Goal: Task Accomplishment & Management: Complete application form

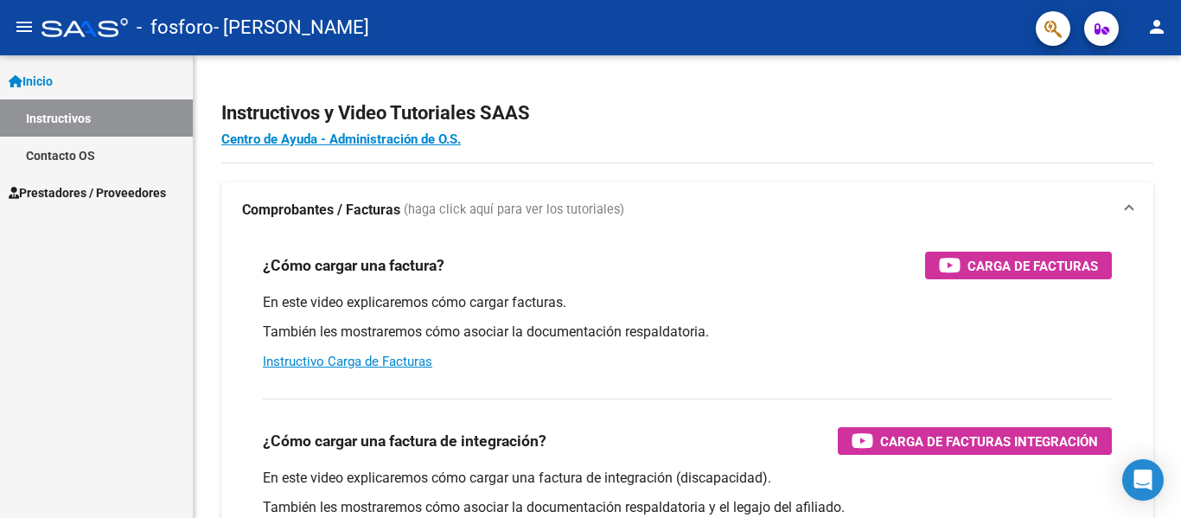
click at [106, 114] on link "Instructivos" at bounding box center [96, 117] width 193 height 37
click at [66, 159] on link "Contacto OS" at bounding box center [96, 155] width 193 height 37
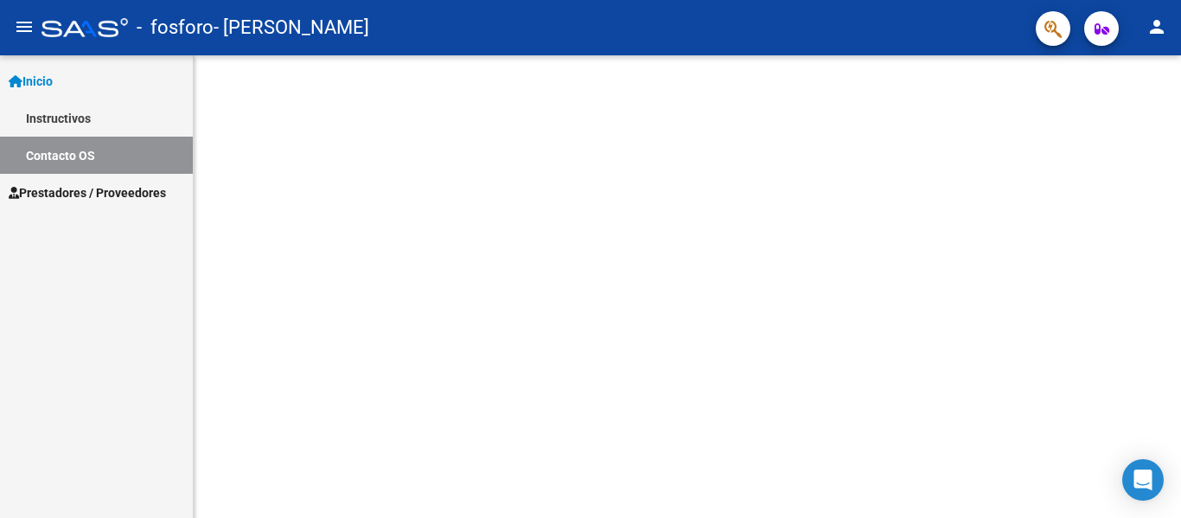
click at [66, 189] on span "Prestadores / Proveedores" at bounding box center [87, 192] width 157 height 19
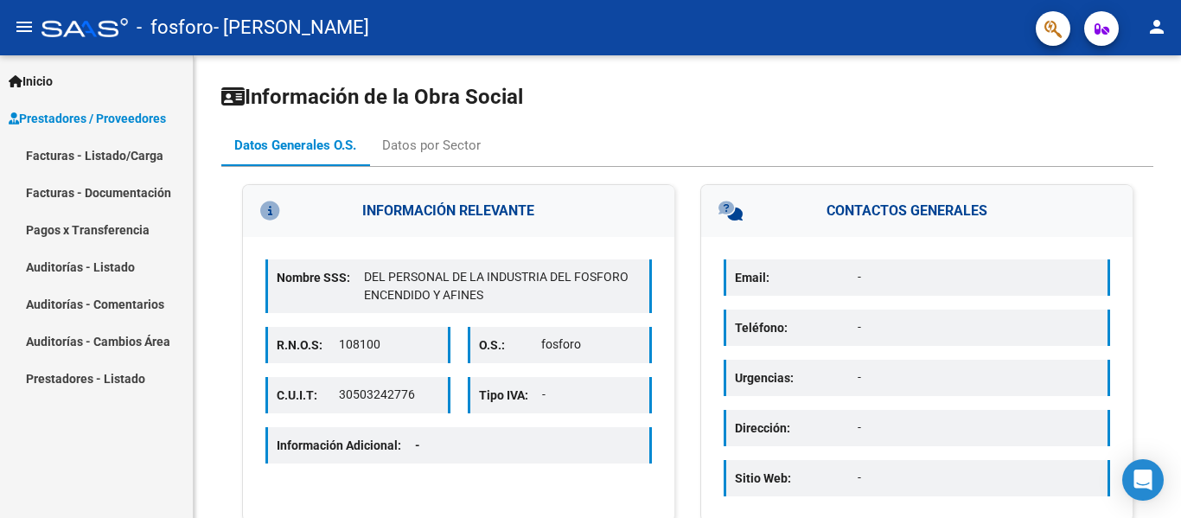
click at [94, 162] on link "Facturas - Listado/Carga" at bounding box center [96, 155] width 193 height 37
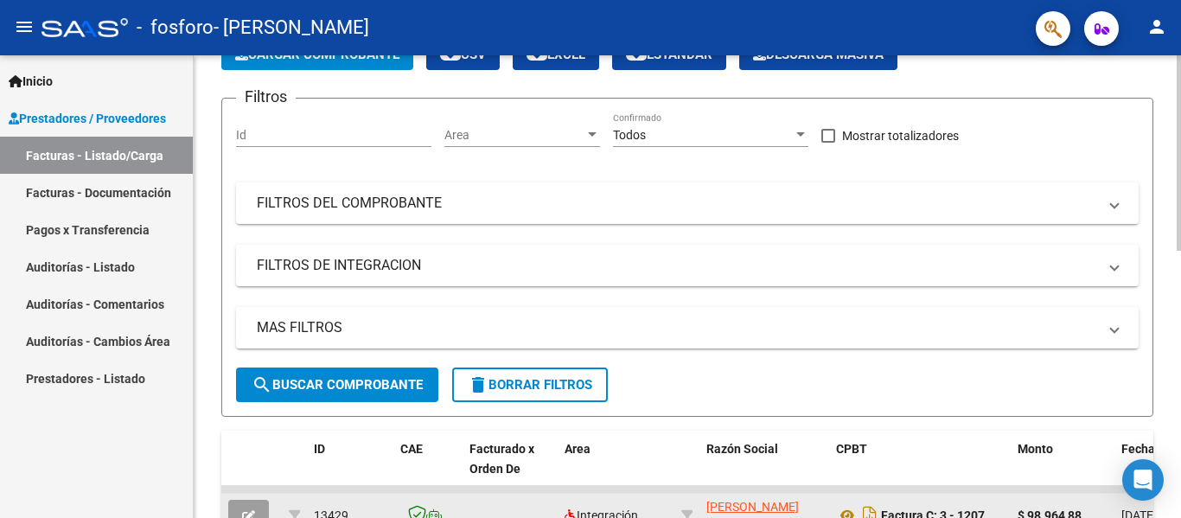
scroll to position [86, 0]
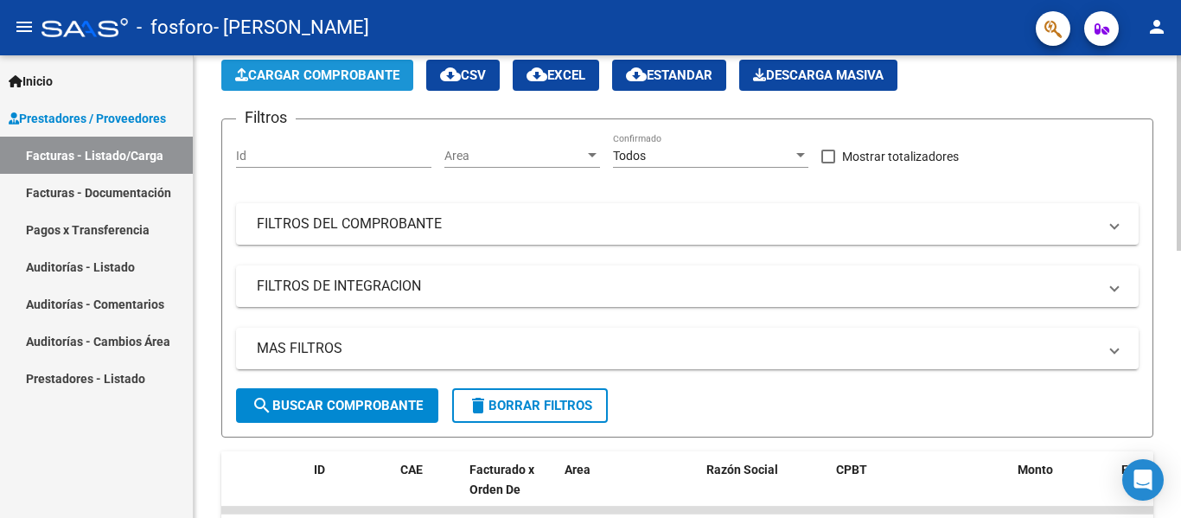
click at [268, 68] on span "Cargar Comprobante" at bounding box center [317, 75] width 164 height 16
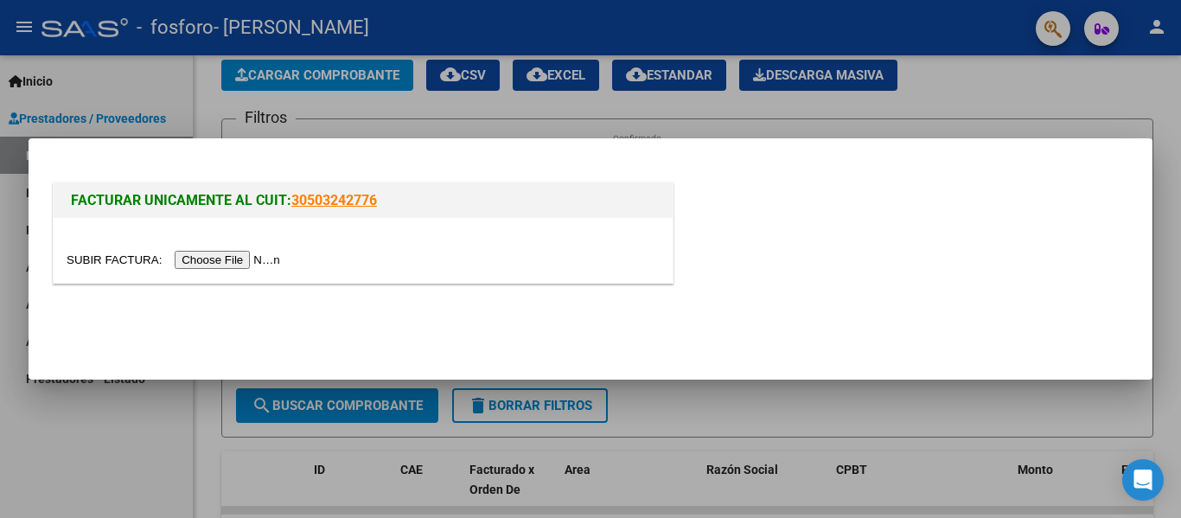
click at [220, 258] on input "file" at bounding box center [176, 260] width 219 height 18
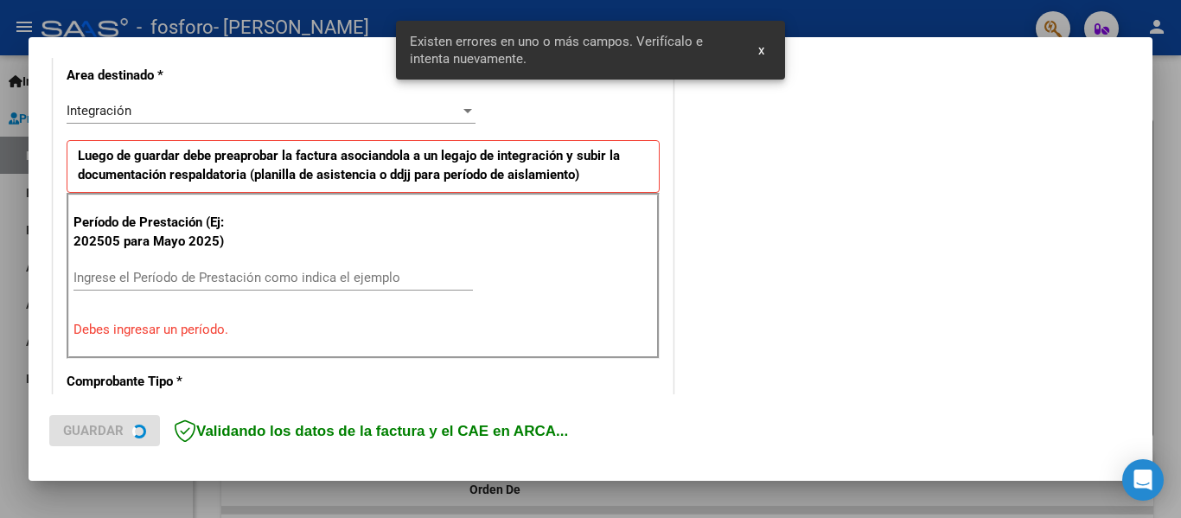
scroll to position [401, 0]
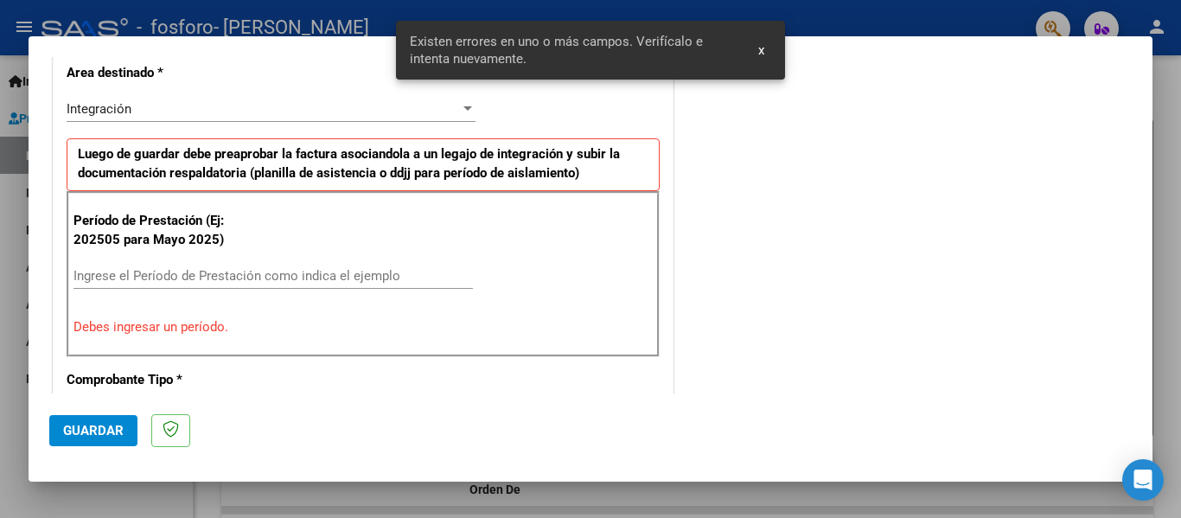
click at [275, 266] on div "Ingrese el Período de Prestación como indica el ejemplo" at bounding box center [274, 276] width 400 height 26
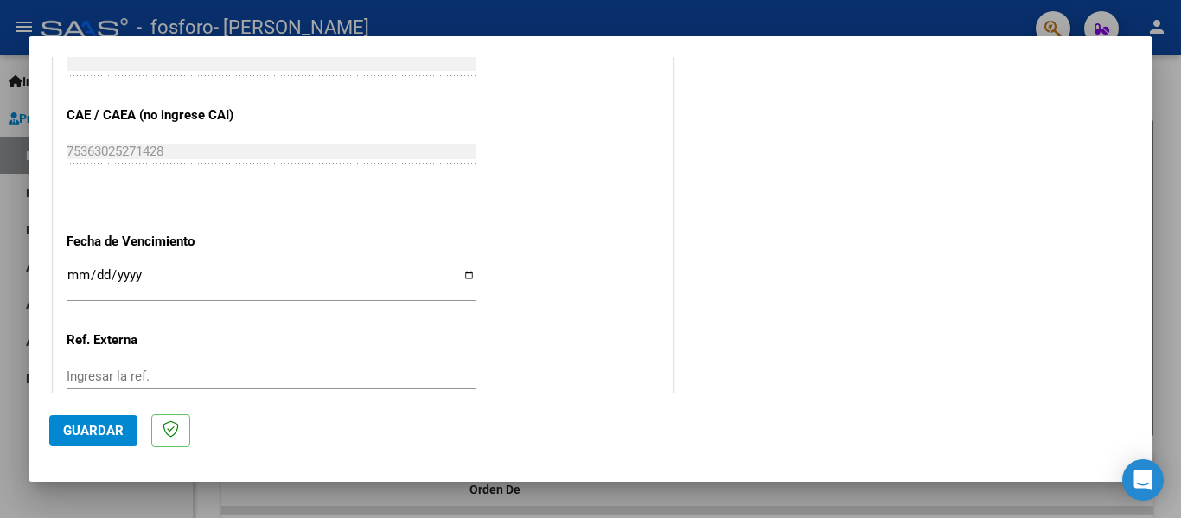
scroll to position [1093, 0]
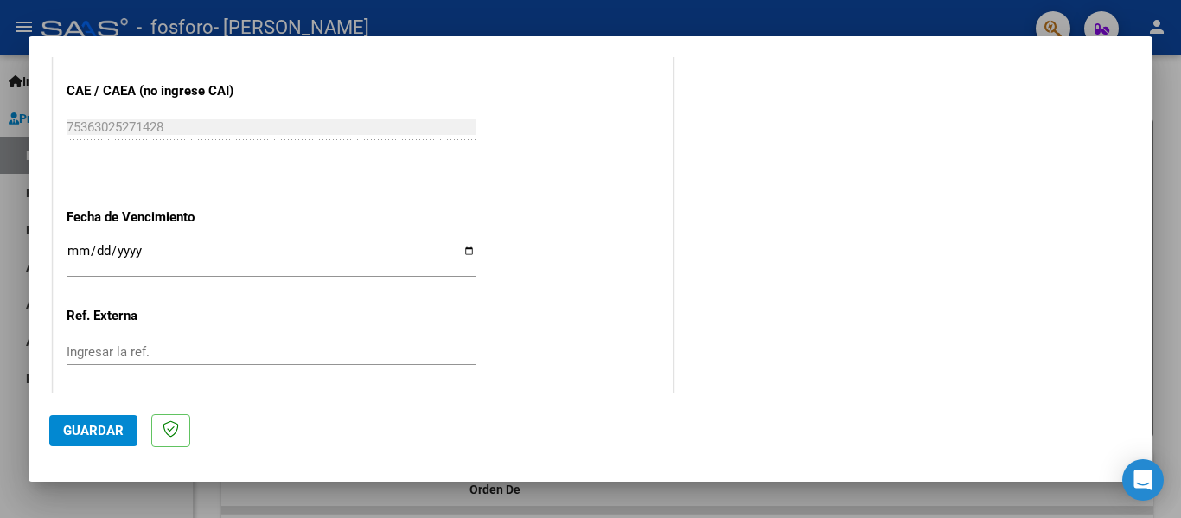
type input "202508"
click at [96, 430] on span "Guardar" at bounding box center [93, 431] width 61 height 16
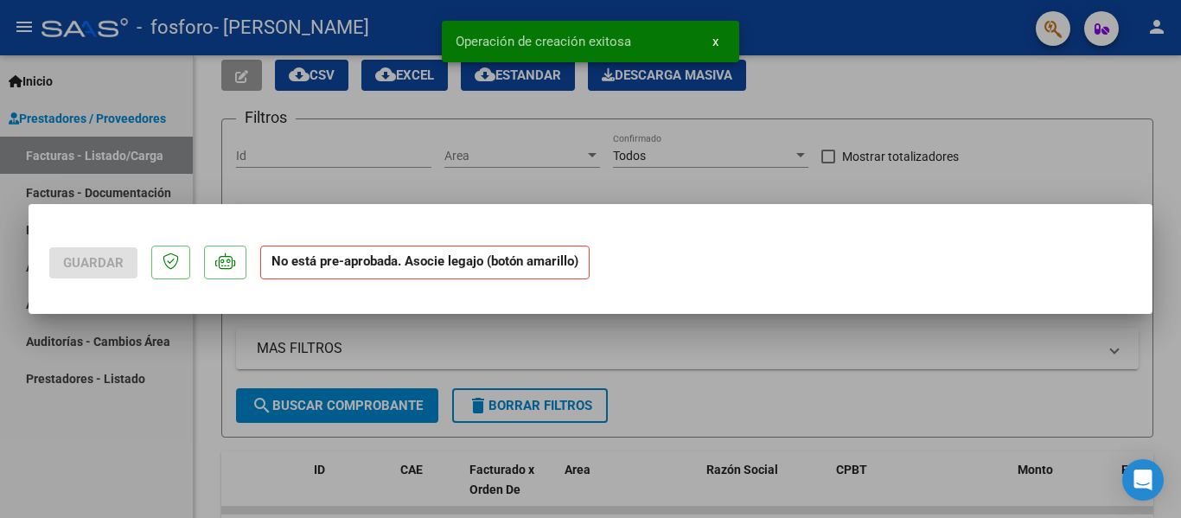
scroll to position [0, 0]
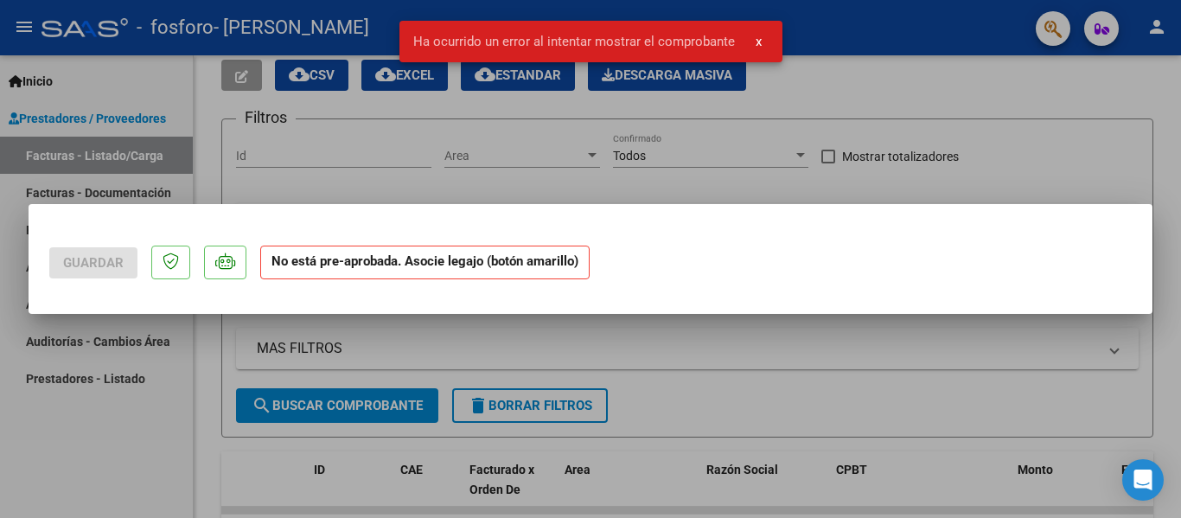
click at [489, 363] on div at bounding box center [590, 259] width 1181 height 518
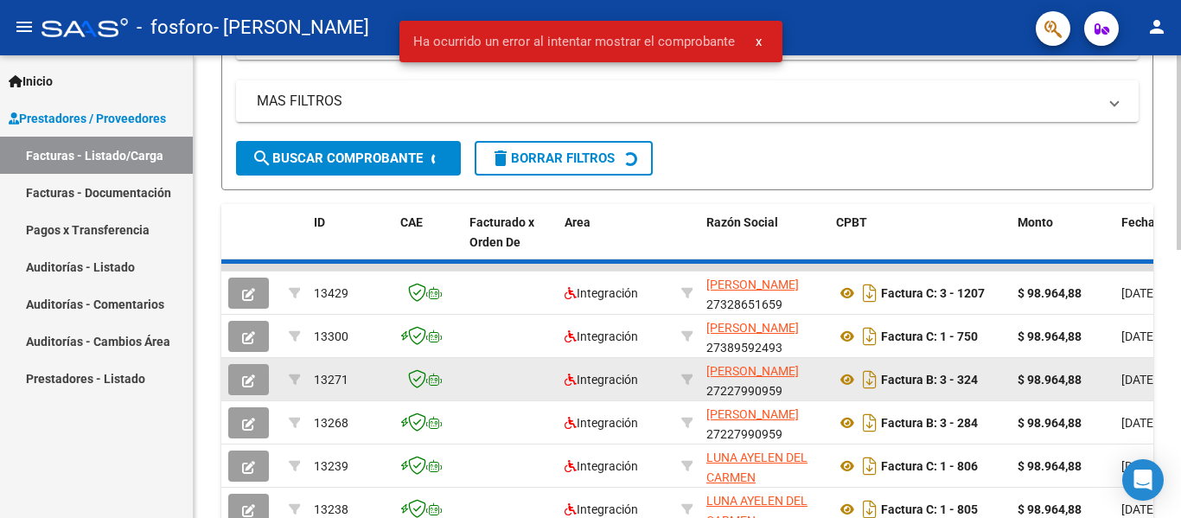
scroll to position [346, 0]
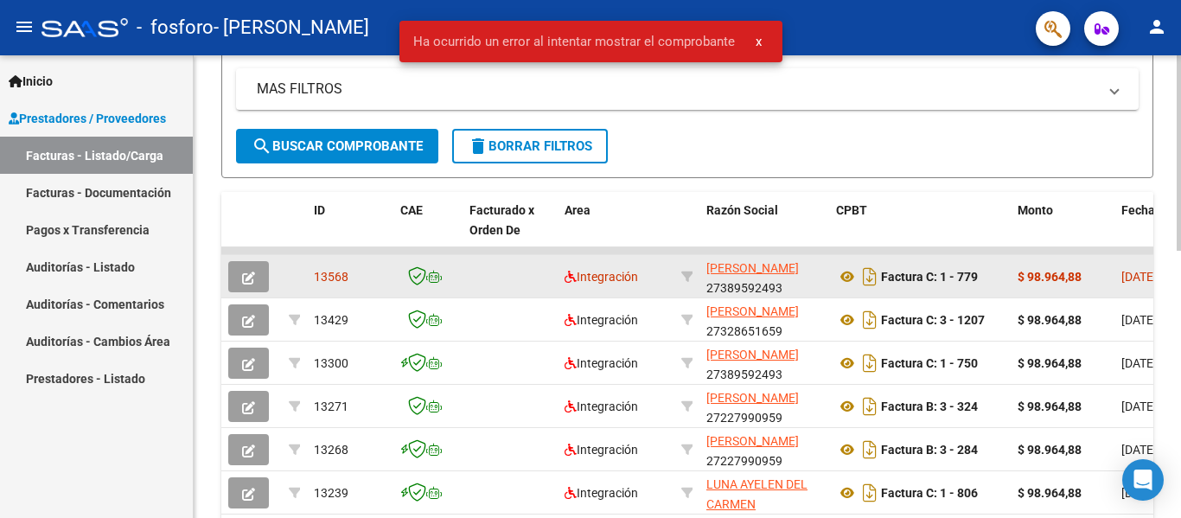
click at [266, 273] on button "button" at bounding box center [248, 276] width 41 height 31
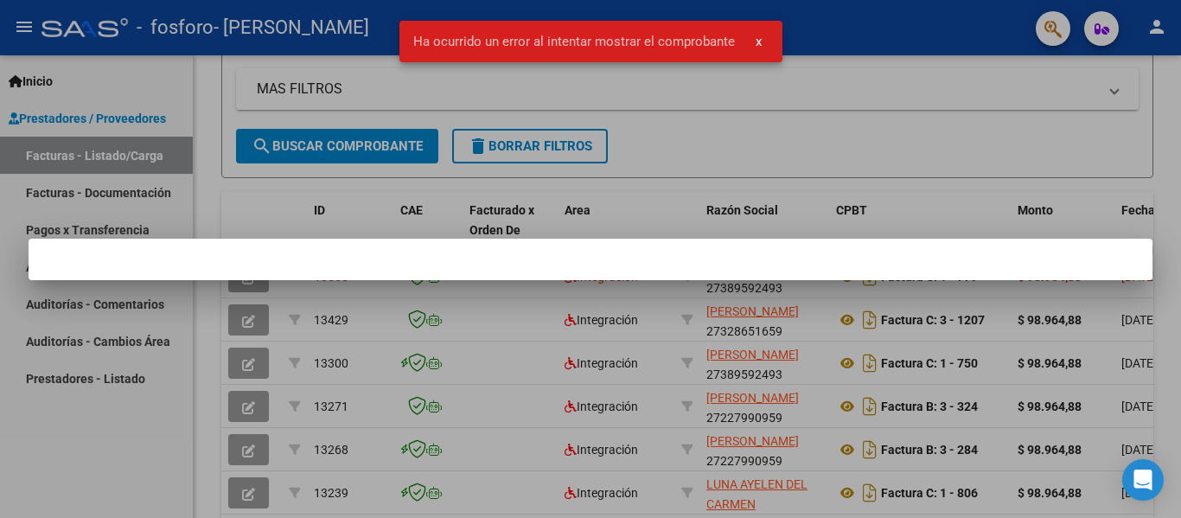
click at [720, 355] on div at bounding box center [590, 259] width 1181 height 518
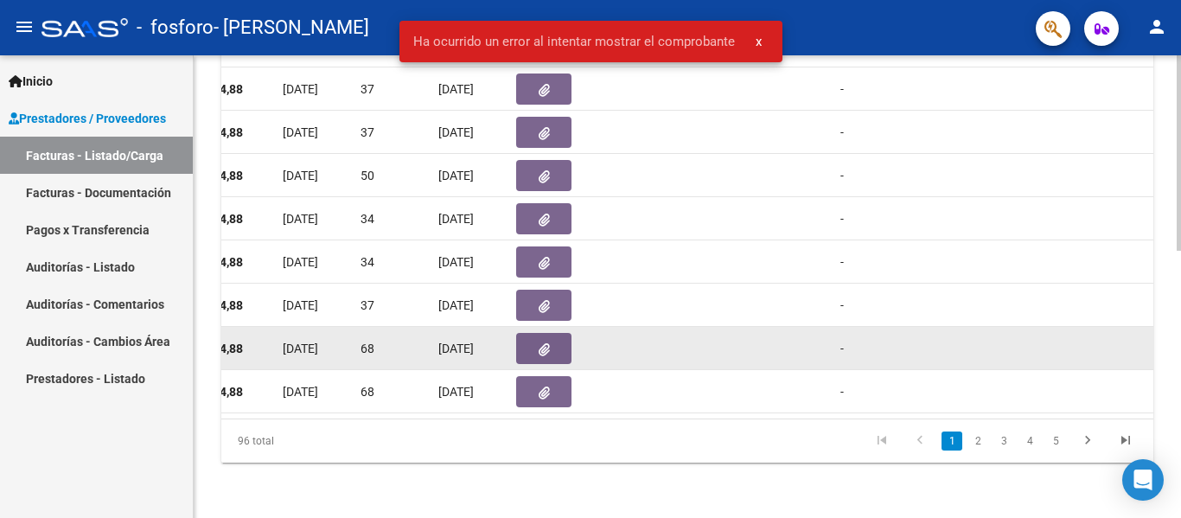
scroll to position [461, 0]
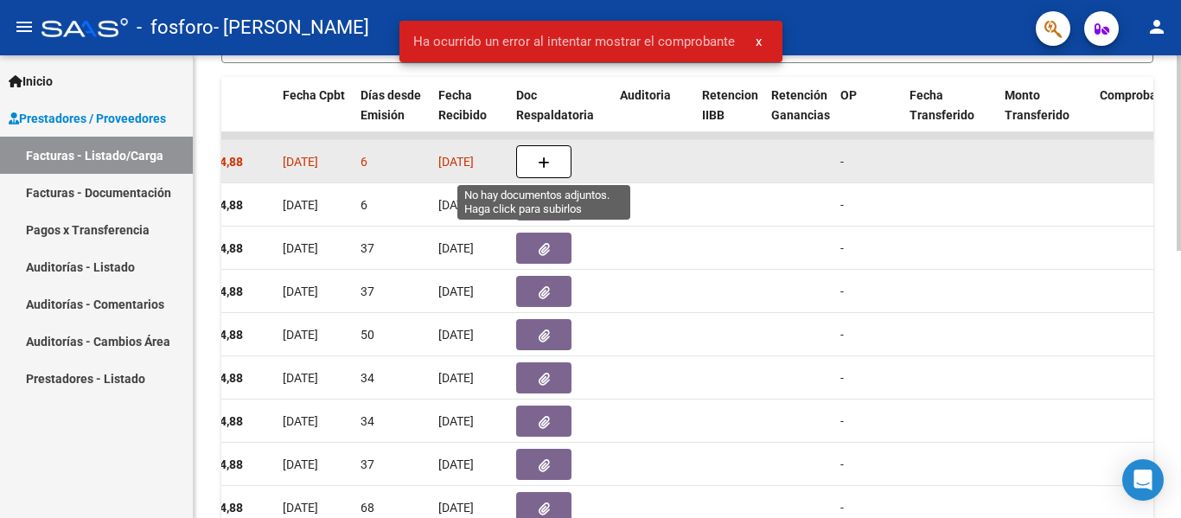
click at [530, 159] on button "button" at bounding box center [543, 161] width 55 height 33
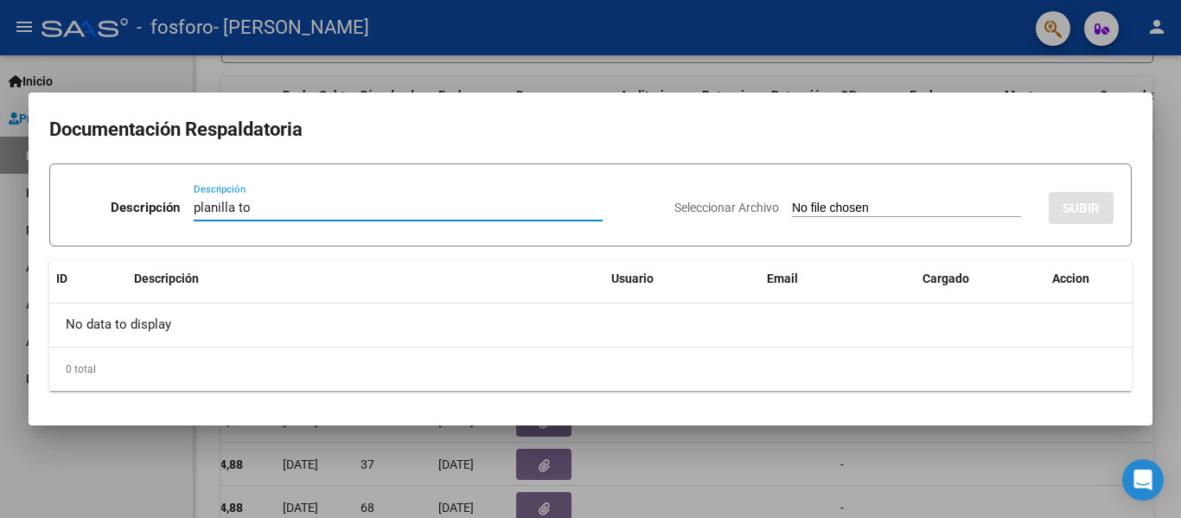
type input "planilla to"
click at [773, 208] on span "Seleccionar Archivo" at bounding box center [727, 208] width 105 height 14
click at [792, 208] on input "Seleccionar Archivo" at bounding box center [906, 209] width 229 height 16
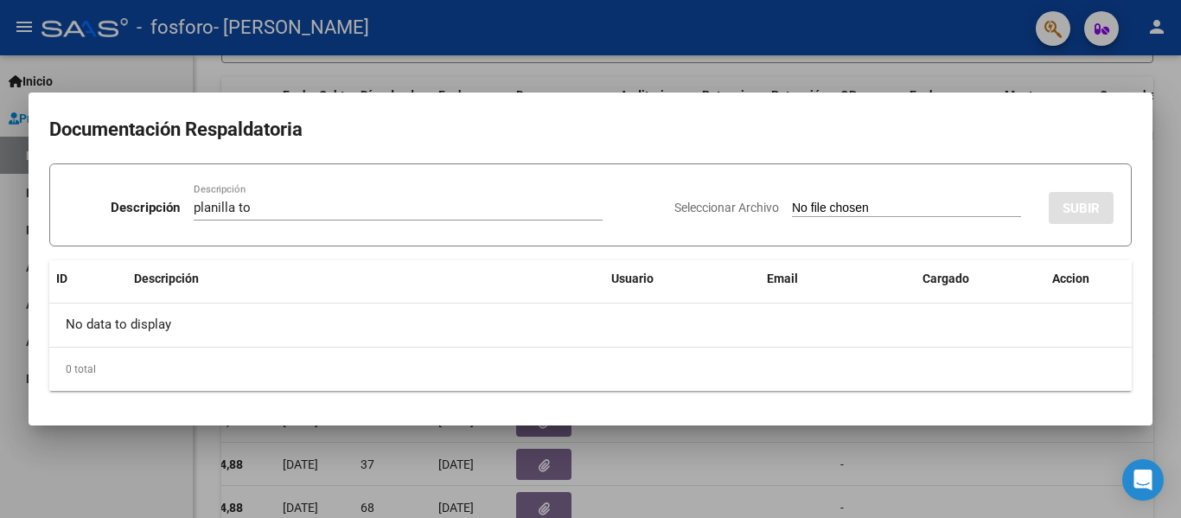
type input "C:\fakepath\Peralta.pdf"
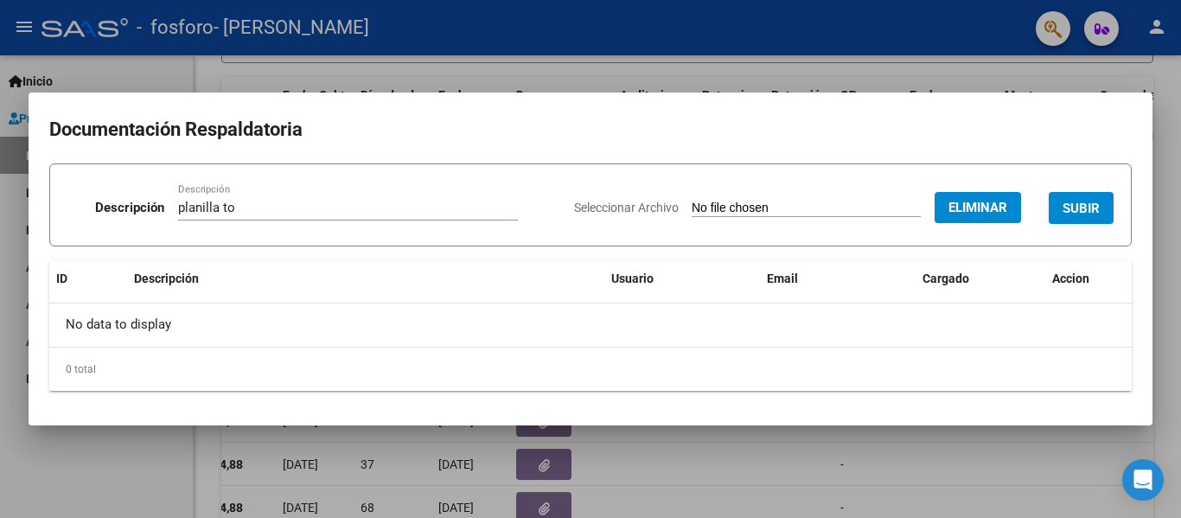
click at [1087, 201] on span "SUBIR" at bounding box center [1081, 209] width 37 height 16
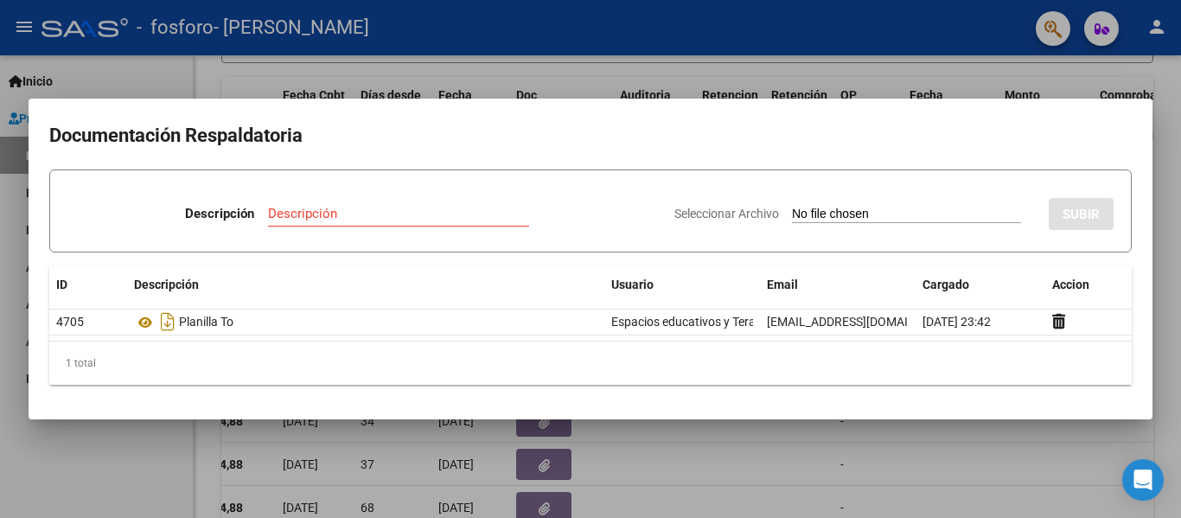
click at [721, 453] on div at bounding box center [590, 259] width 1181 height 518
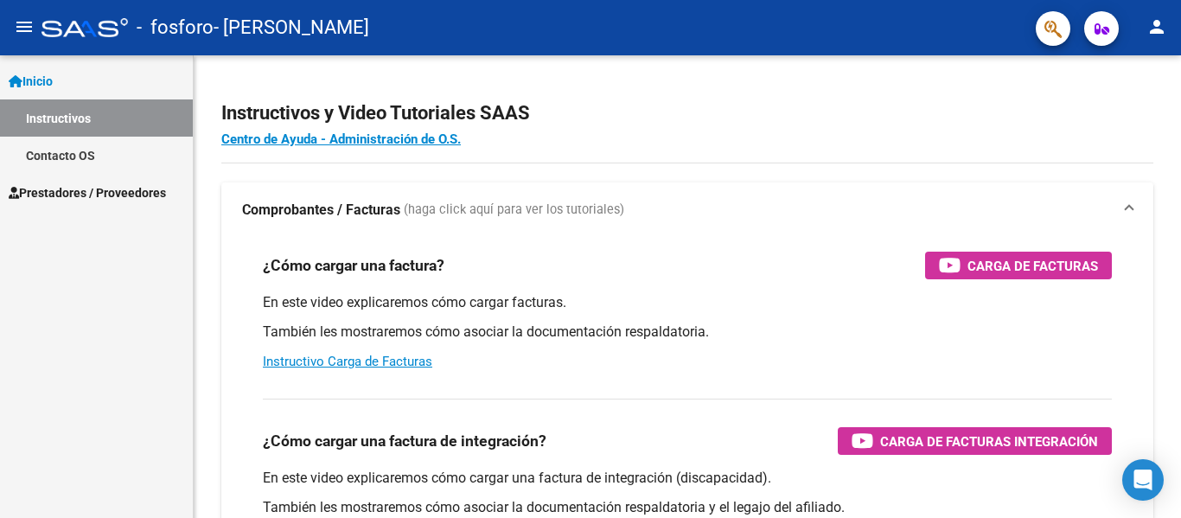
click at [99, 190] on span "Prestadores / Proveedores" at bounding box center [87, 192] width 157 height 19
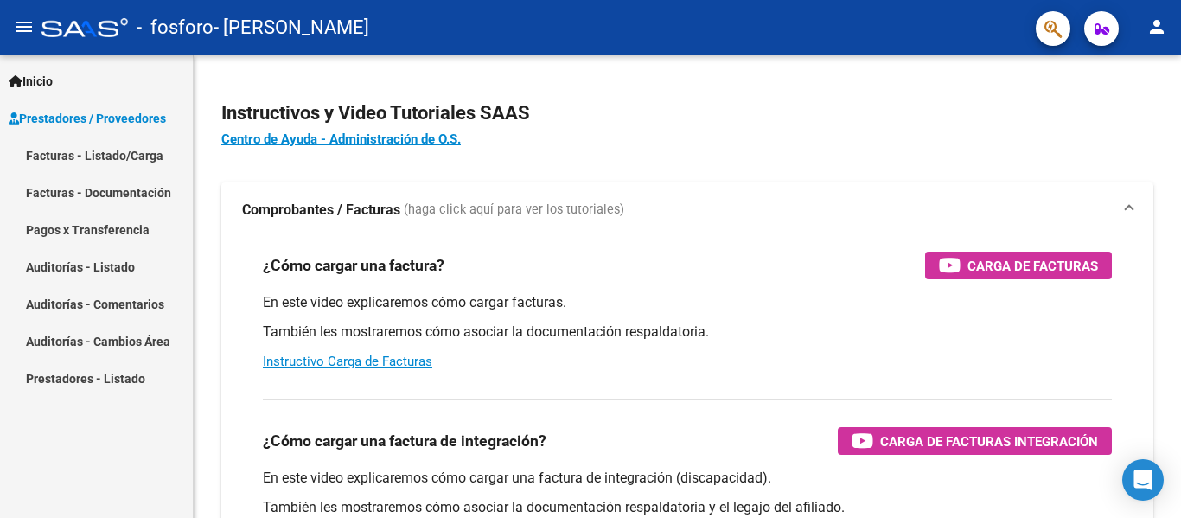
click at [105, 164] on link "Facturas - Listado/Carga" at bounding box center [96, 155] width 193 height 37
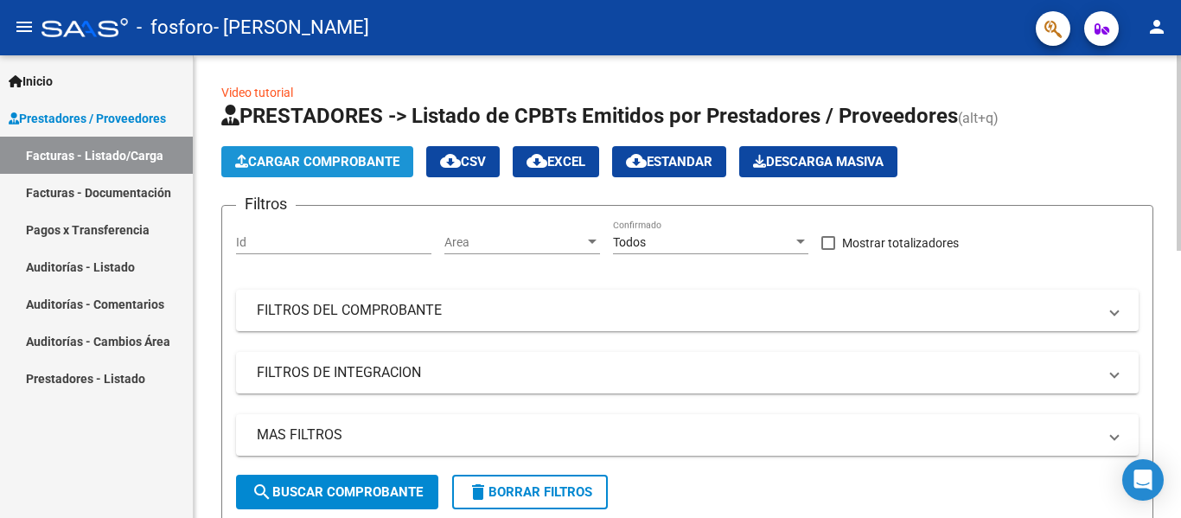
click at [387, 168] on span "Cargar Comprobante" at bounding box center [317, 162] width 164 height 16
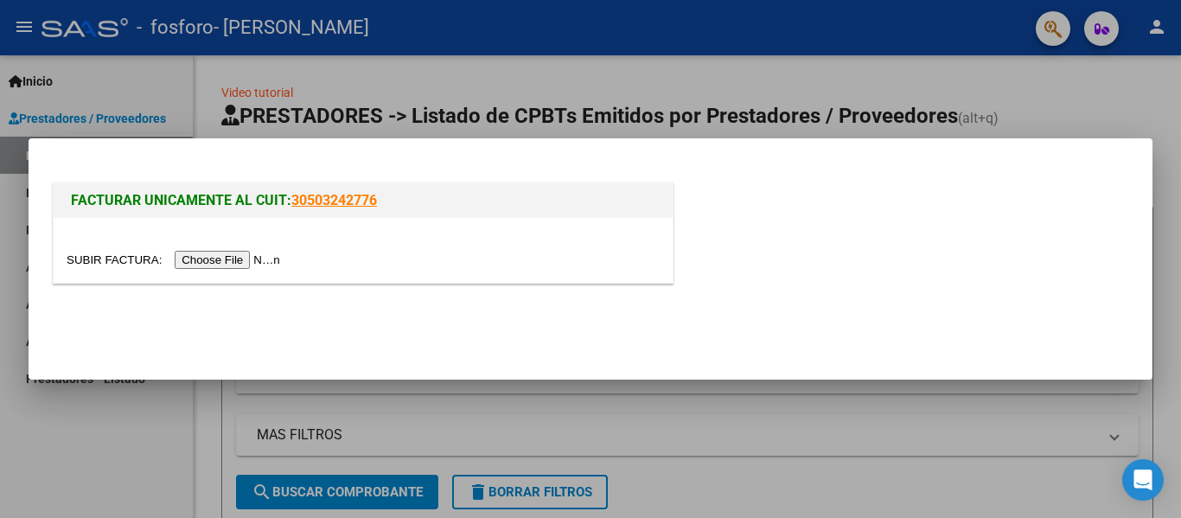
click at [229, 262] on input "file" at bounding box center [176, 260] width 219 height 18
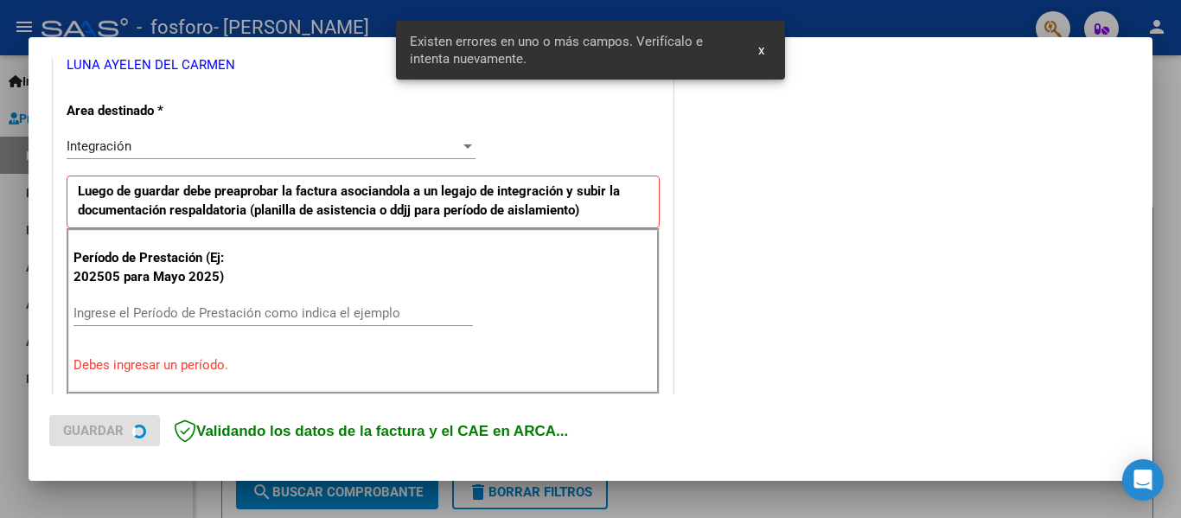
scroll to position [401, 0]
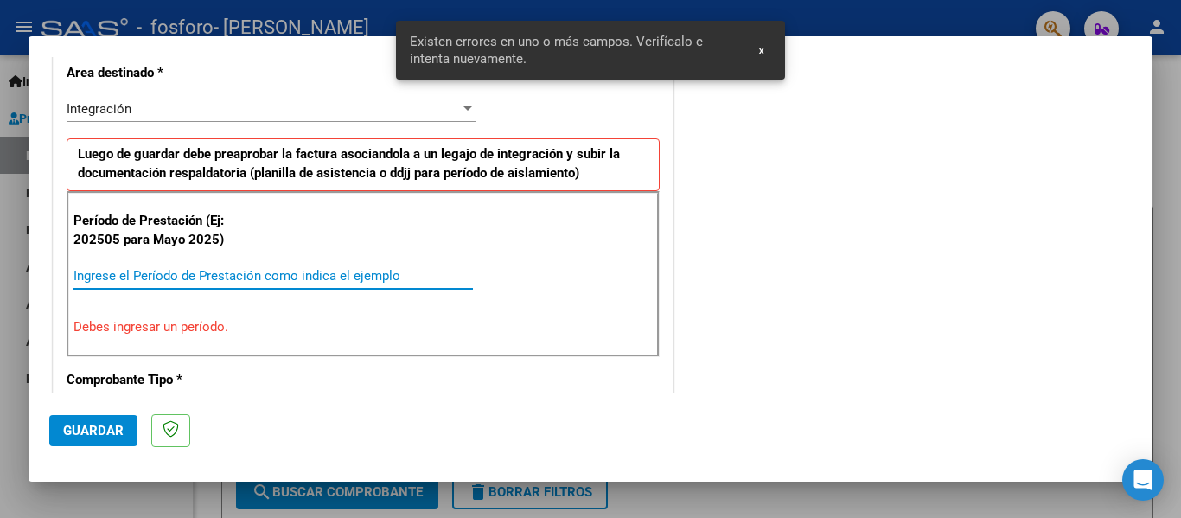
click at [141, 275] on input "Ingrese el Período de Prestación como indica el ejemplo" at bounding box center [274, 276] width 400 height 16
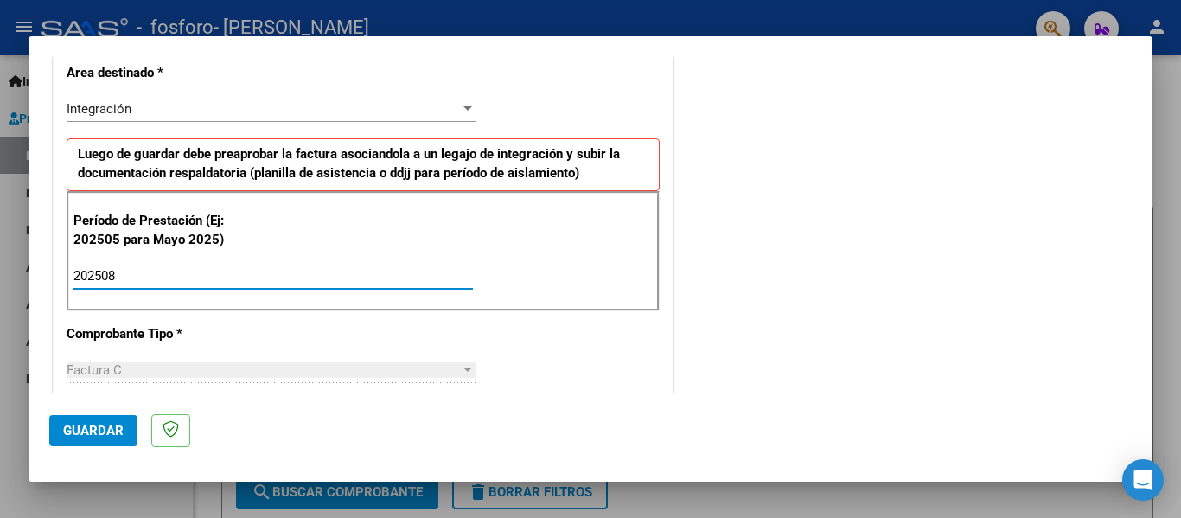
type input "202508"
click at [105, 428] on span "Guardar" at bounding box center [93, 431] width 61 height 16
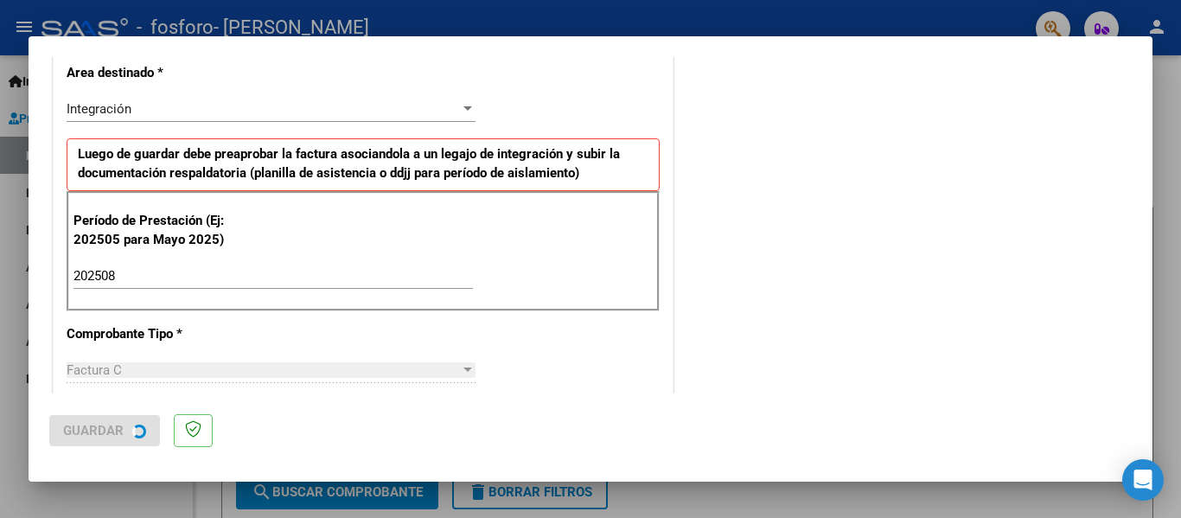
scroll to position [0, 0]
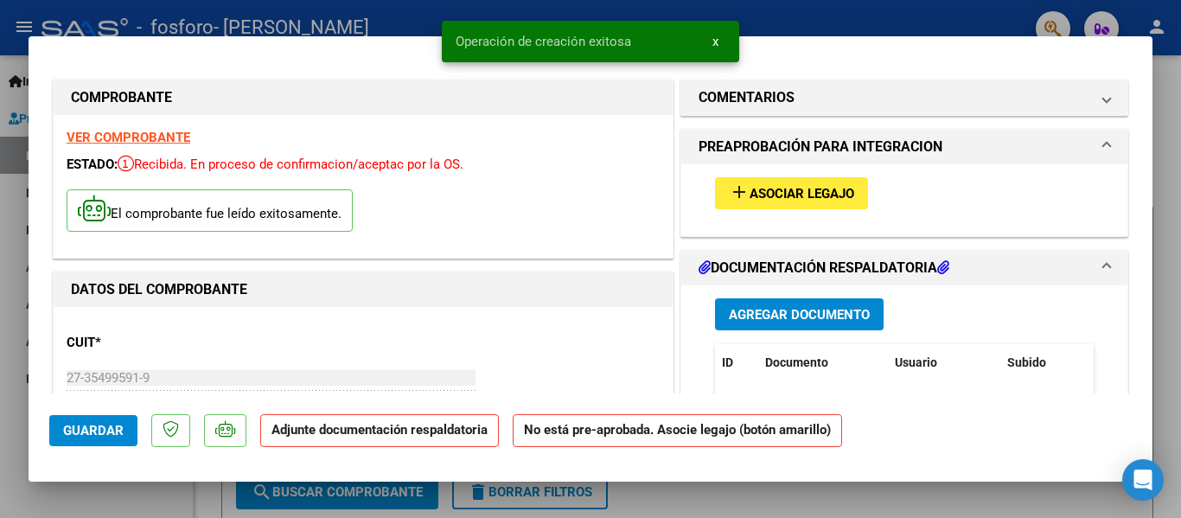
click at [809, 209] on button "add Asociar Legajo" at bounding box center [791, 193] width 153 height 32
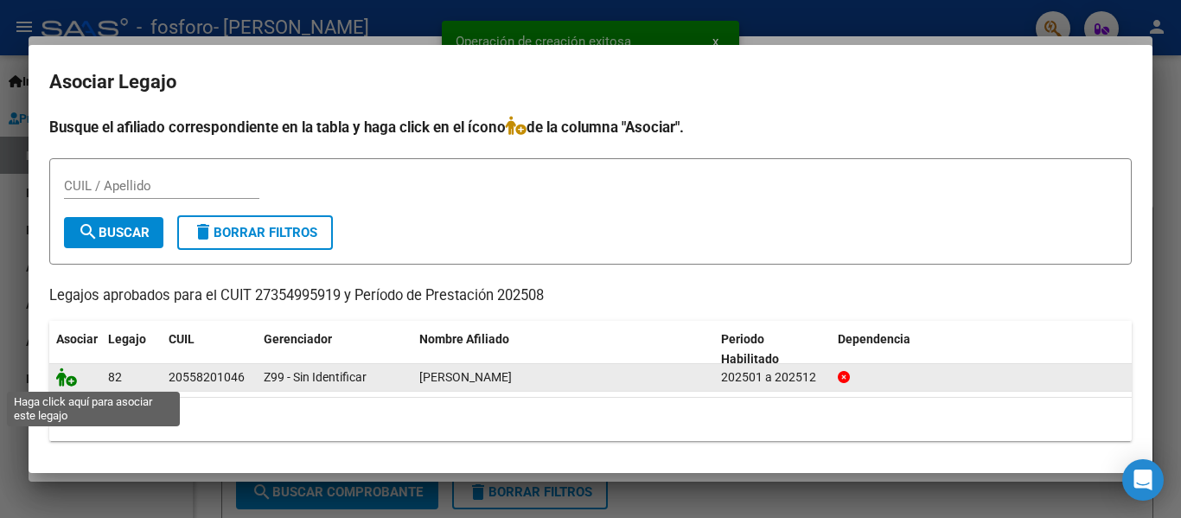
click at [65, 379] on icon at bounding box center [66, 377] width 21 height 19
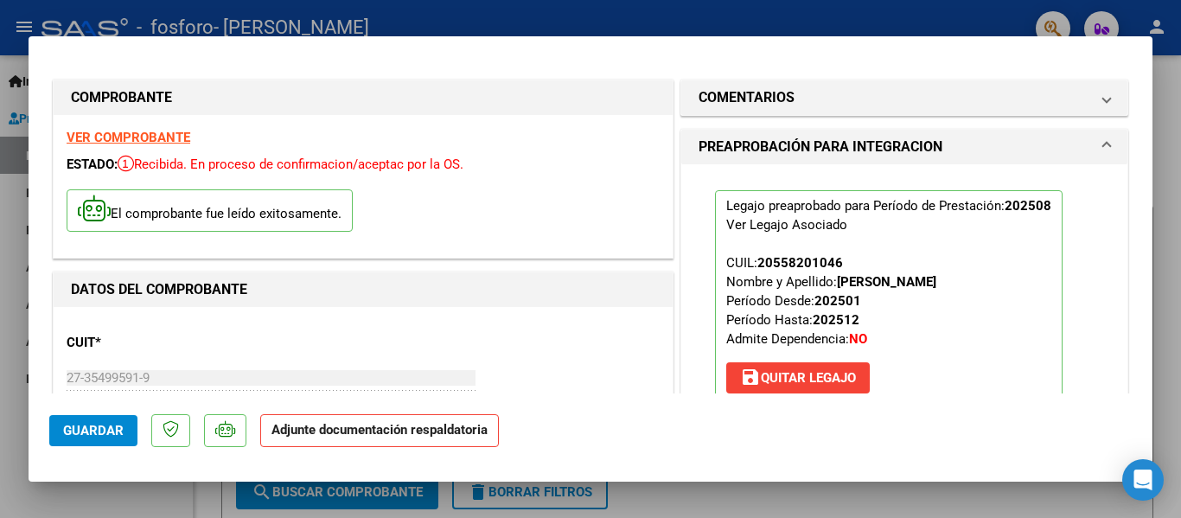
click at [66, 429] on span "Guardar" at bounding box center [93, 431] width 61 height 16
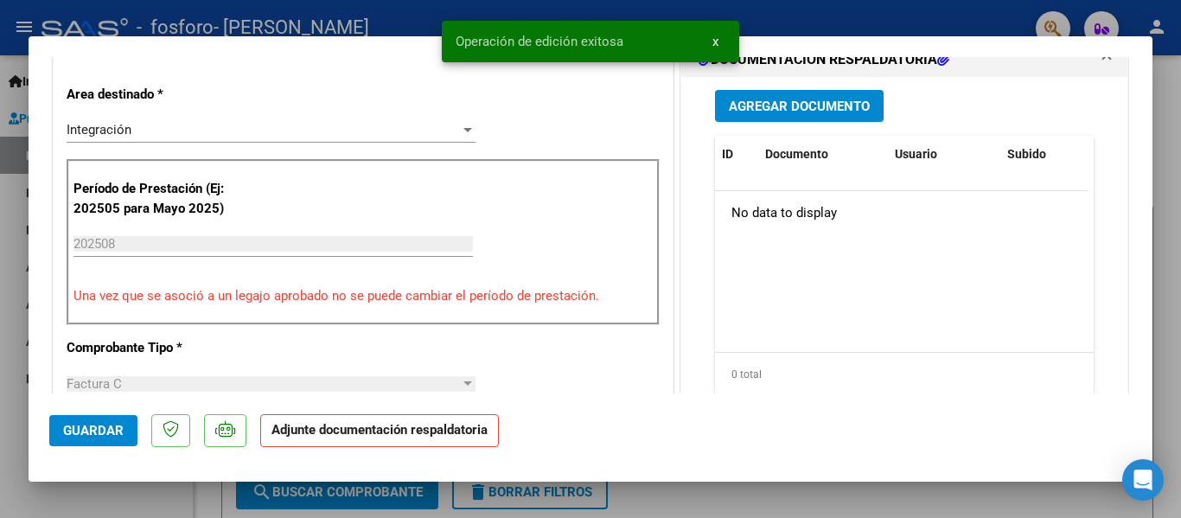
scroll to position [259, 0]
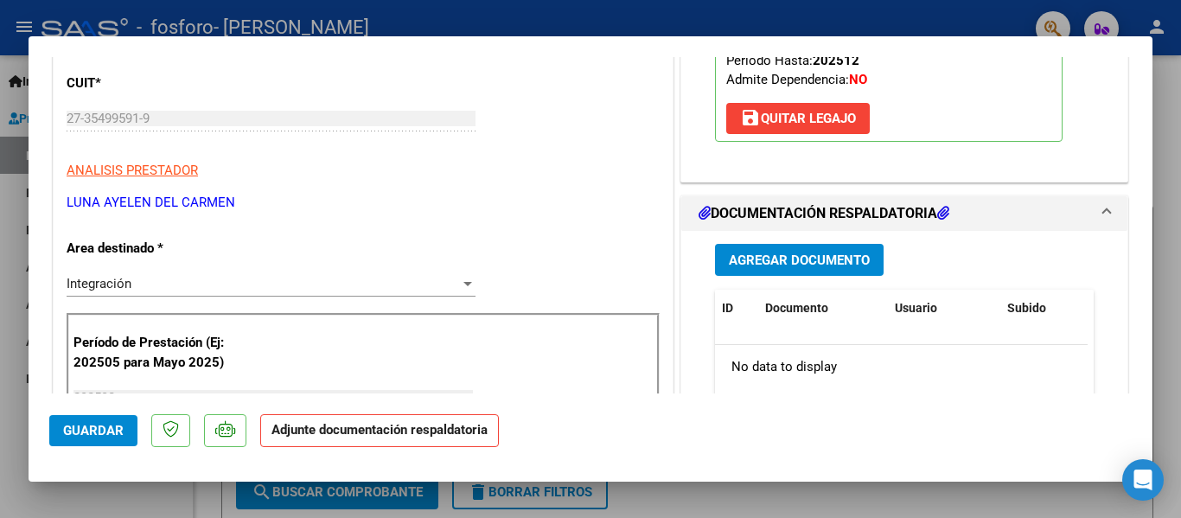
click at [838, 251] on button "Agregar Documento" at bounding box center [799, 260] width 169 height 32
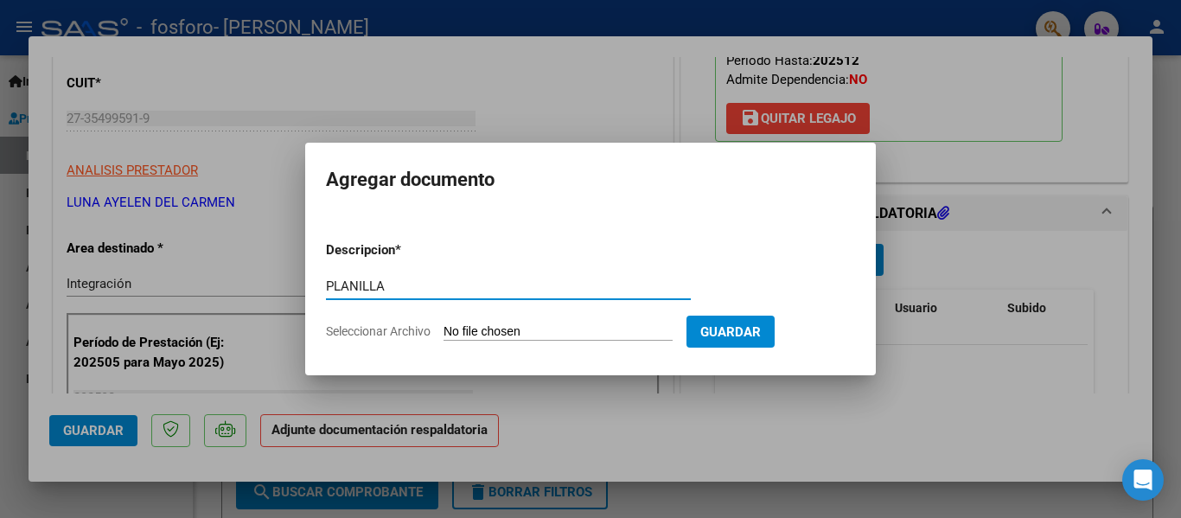
type input "PLANILLA"
click at [533, 322] on form "Descripcion * PLANILLA Escriba aquí una descripcion Seleccionar Archivo Guardar" at bounding box center [590, 290] width 529 height 126
click at [489, 332] on input "Seleccionar Archivo" at bounding box center [558, 332] width 229 height 16
type input "C:\fakepath\peralta .pdf"
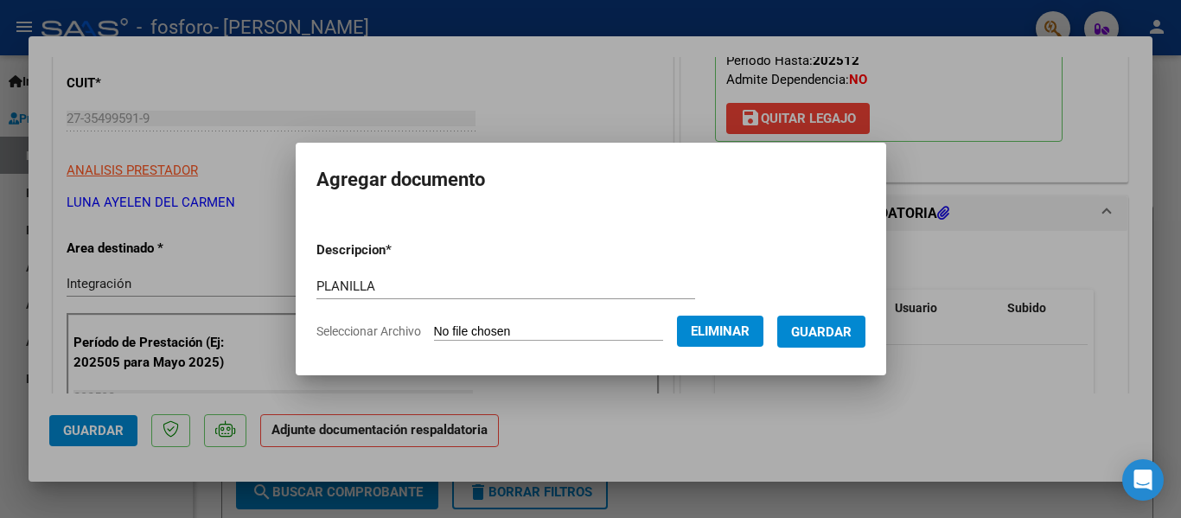
click at [824, 336] on span "Guardar" at bounding box center [821, 332] width 61 height 16
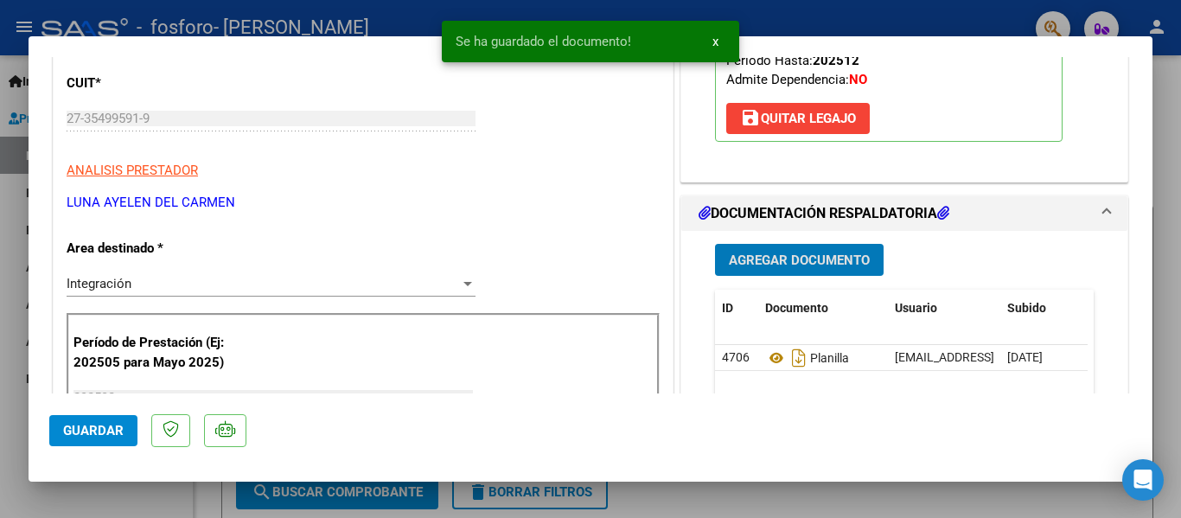
click at [72, 432] on span "Guardar" at bounding box center [93, 431] width 61 height 16
click at [0, 100] on div at bounding box center [590, 259] width 1181 height 518
type input "$ 0,00"
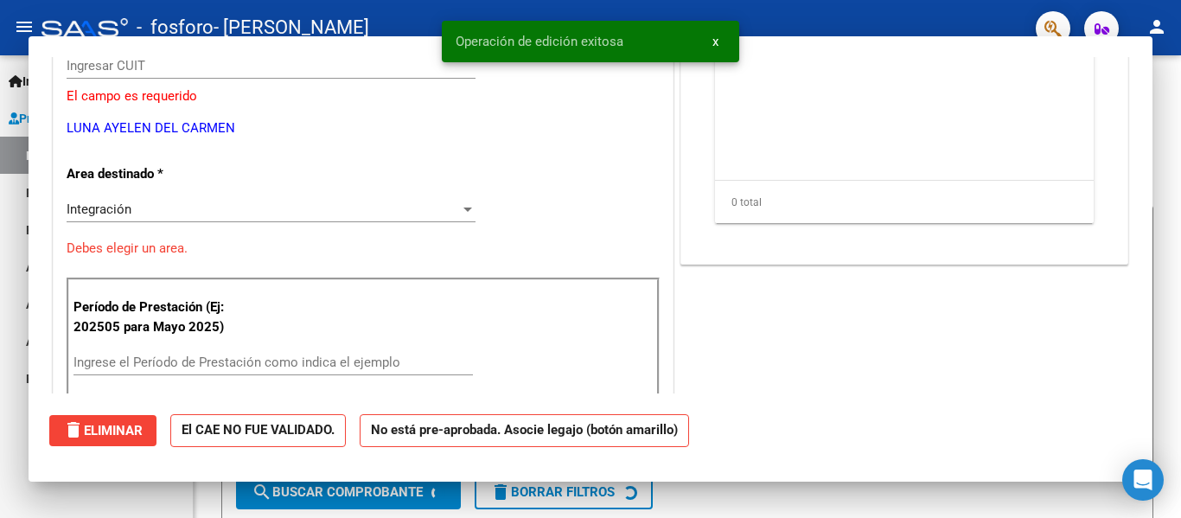
scroll to position [207, 0]
